Goal: Task Accomplishment & Management: Manage account settings

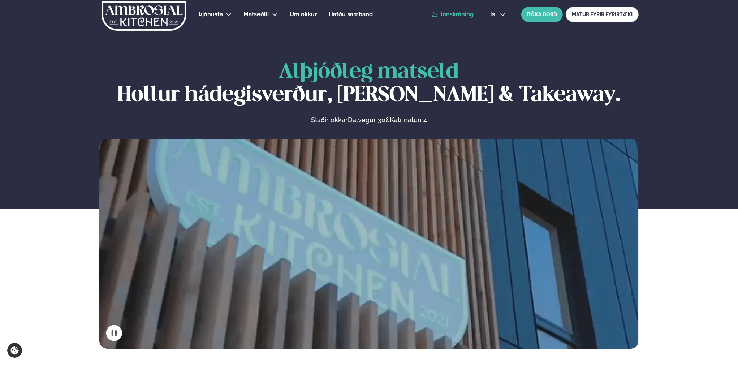
click at [467, 17] on link "Innskráning" at bounding box center [453, 14] width 42 height 7
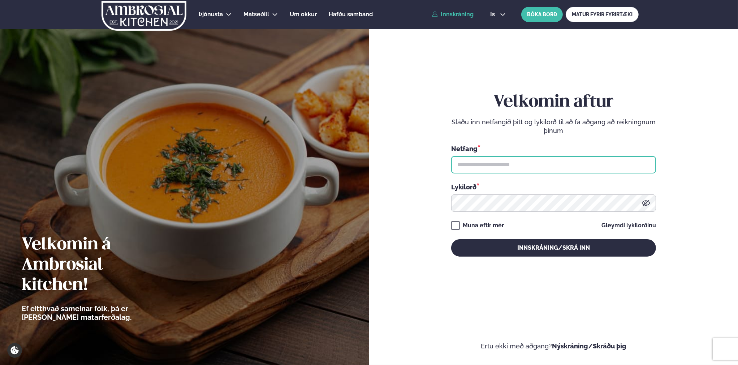
type input "**********"
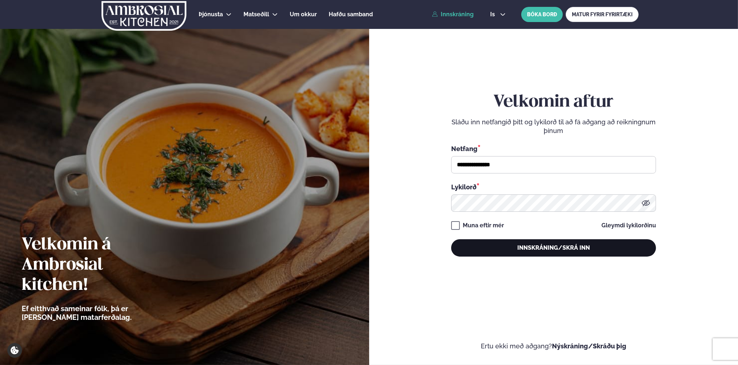
click at [539, 252] on button "Innskráning/Skrá inn" at bounding box center [553, 247] width 205 height 17
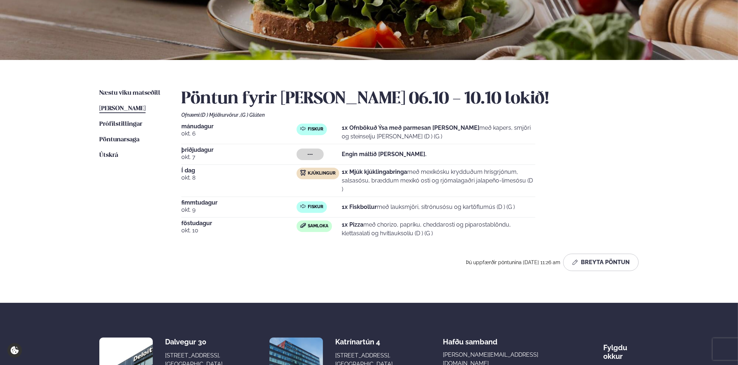
scroll to position [108, 0]
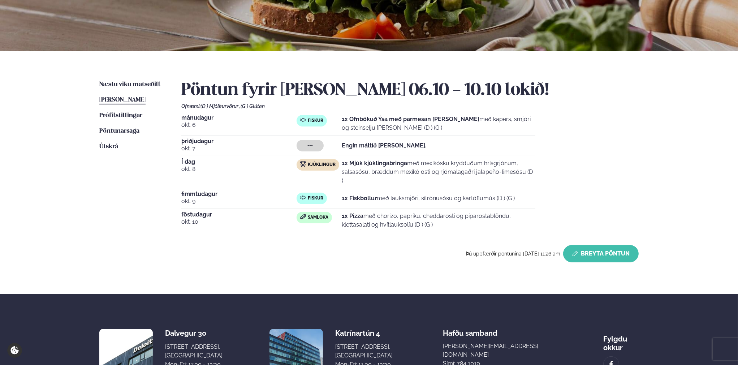
click at [597, 245] on button "Breyta Pöntun" at bounding box center [600, 253] width 75 height 17
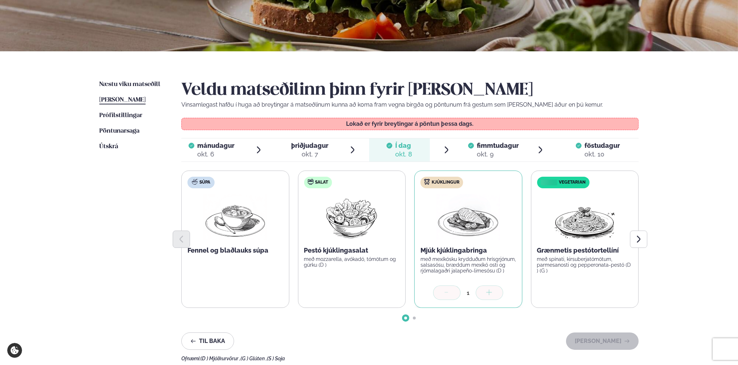
click at [485, 148] on span "fimmtudagur" at bounding box center [498, 146] width 42 height 8
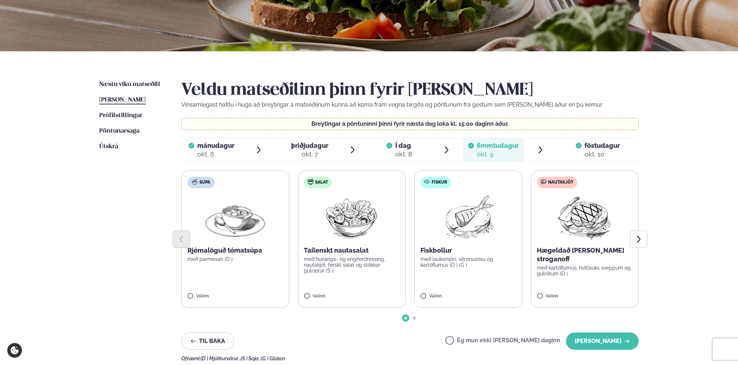
click at [587, 145] on span "föstudagur" at bounding box center [601, 146] width 35 height 8
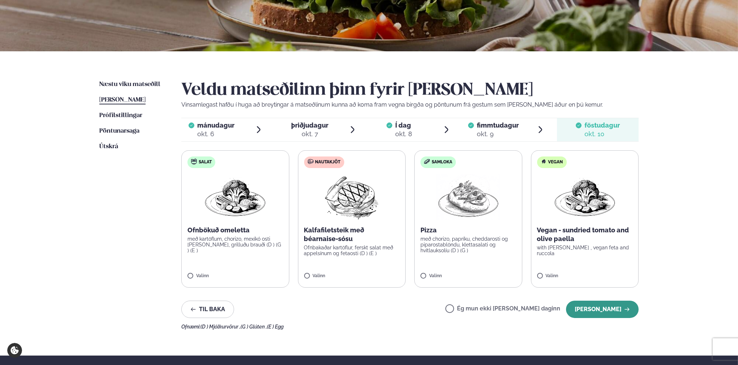
click at [605, 306] on button "[PERSON_NAME]" at bounding box center [602, 308] width 73 height 17
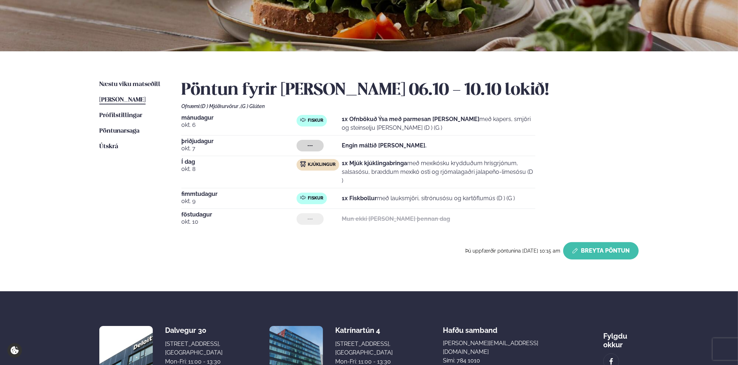
click at [592, 243] on button "Breyta Pöntun" at bounding box center [600, 250] width 75 height 17
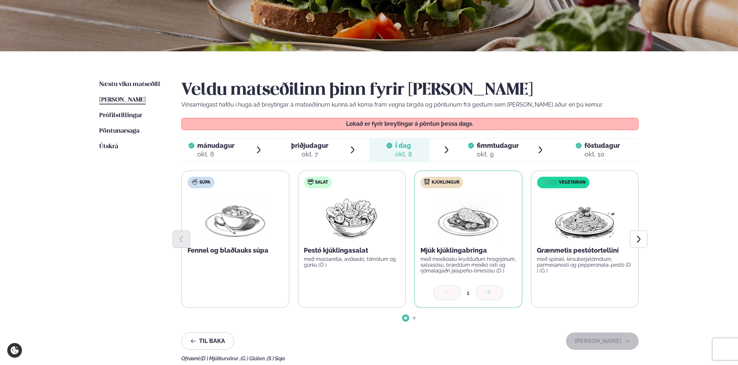
click at [483, 150] on div "okt. 9" at bounding box center [498, 154] width 42 height 9
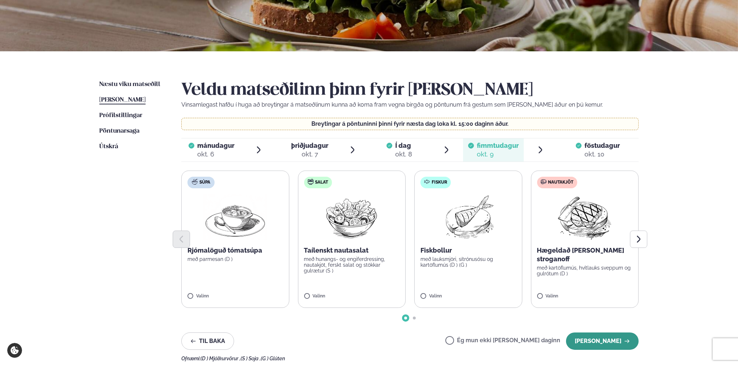
click at [594, 340] on button "[PERSON_NAME]" at bounding box center [602, 340] width 73 height 17
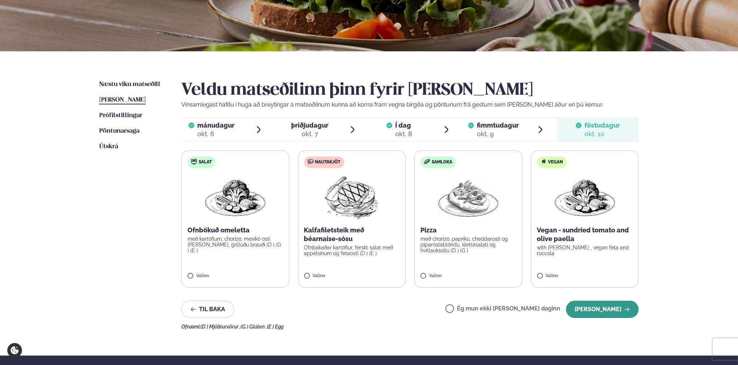
click at [607, 314] on button "[PERSON_NAME]" at bounding box center [602, 308] width 73 height 17
